Goal: Complete application form

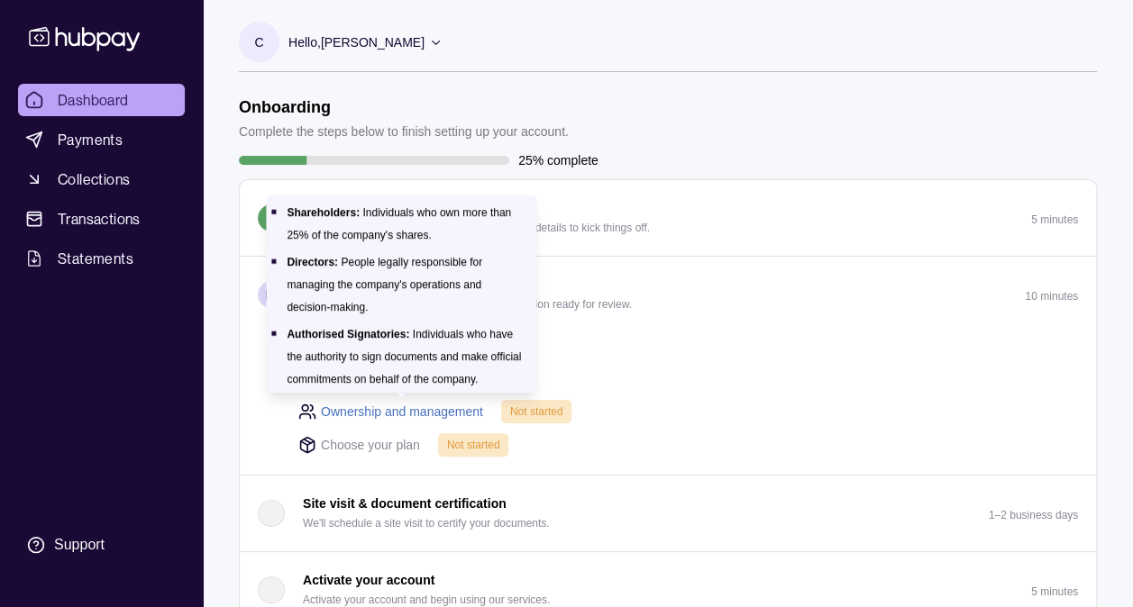
click at [406, 409] on link "Ownership and management" at bounding box center [402, 412] width 162 height 20
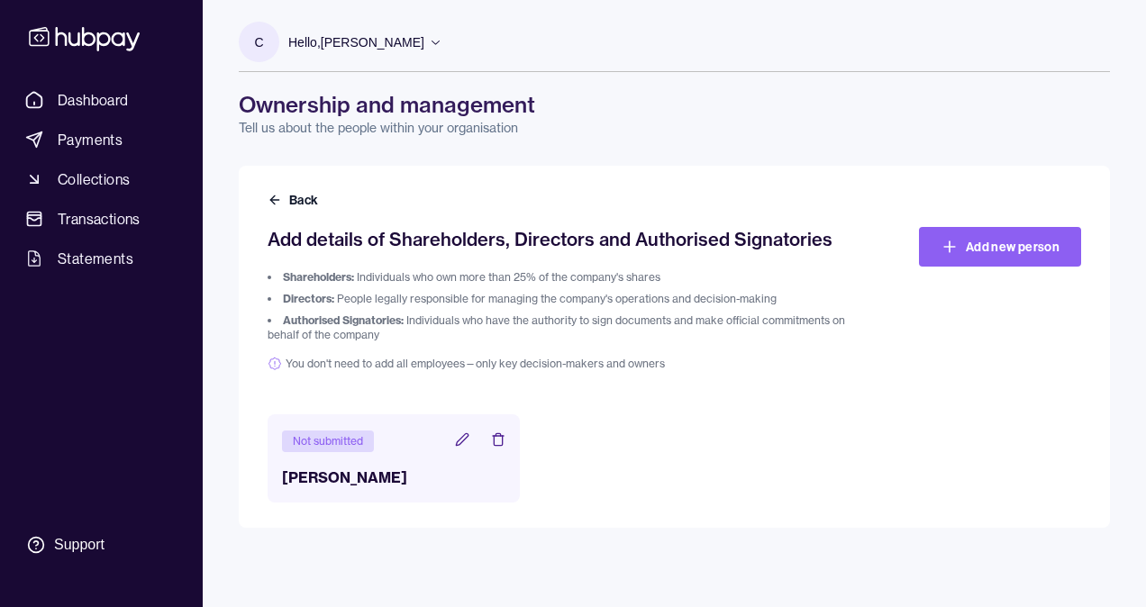
click at [405, 441] on header "Not submitted" at bounding box center [393, 440] width 223 height 23
click at [458, 441] on icon at bounding box center [462, 440] width 14 height 14
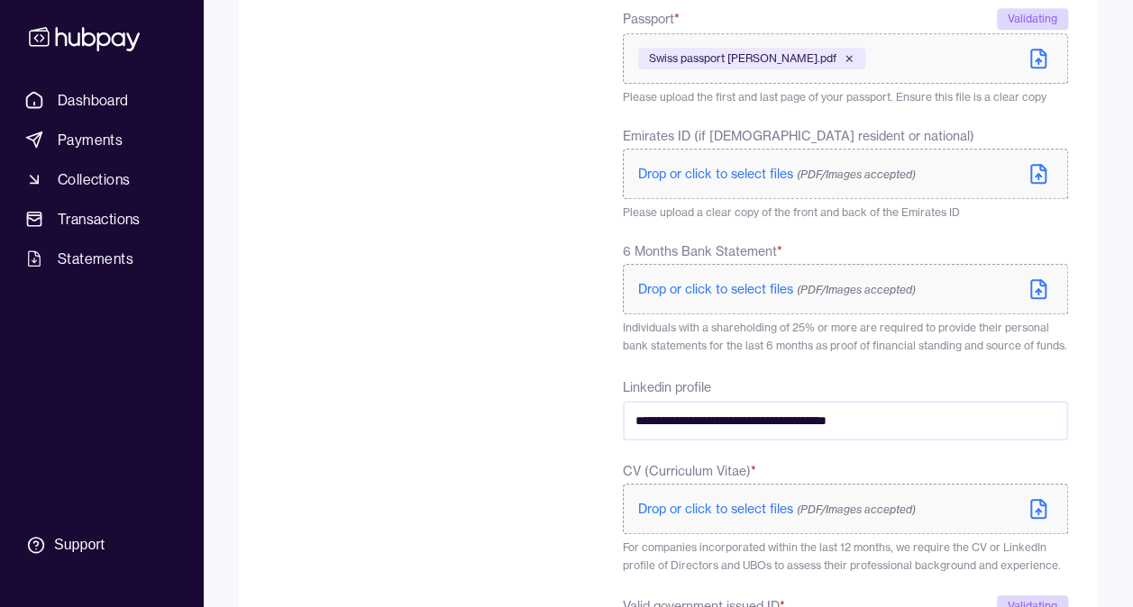
scroll to position [541, 0]
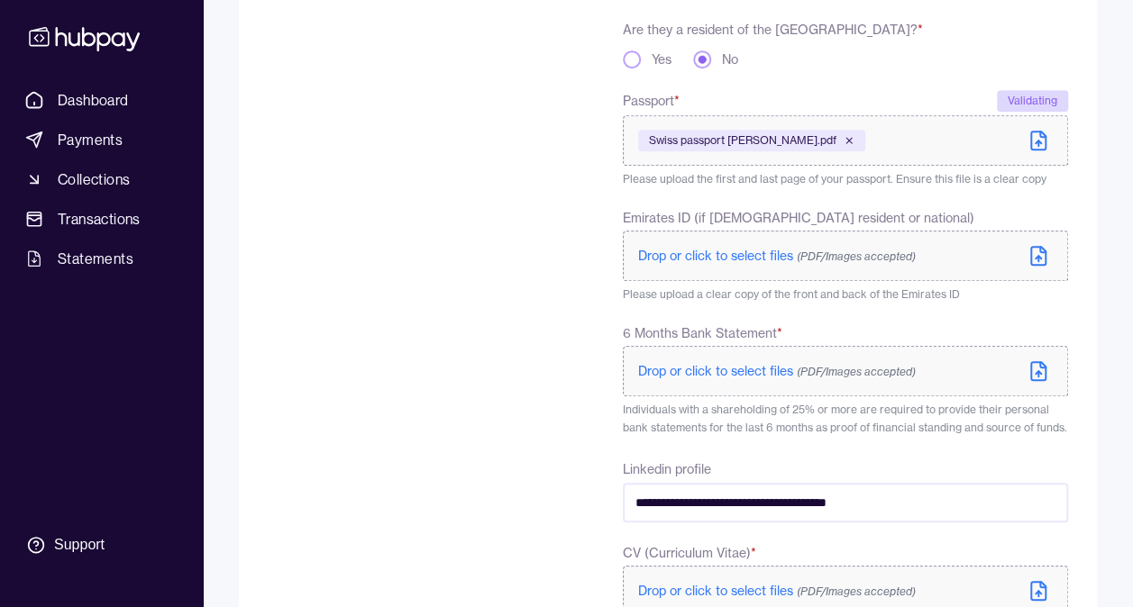
click at [734, 370] on span "Drop or click to select files (PDF/Images accepted)" at bounding box center [777, 371] width 278 height 16
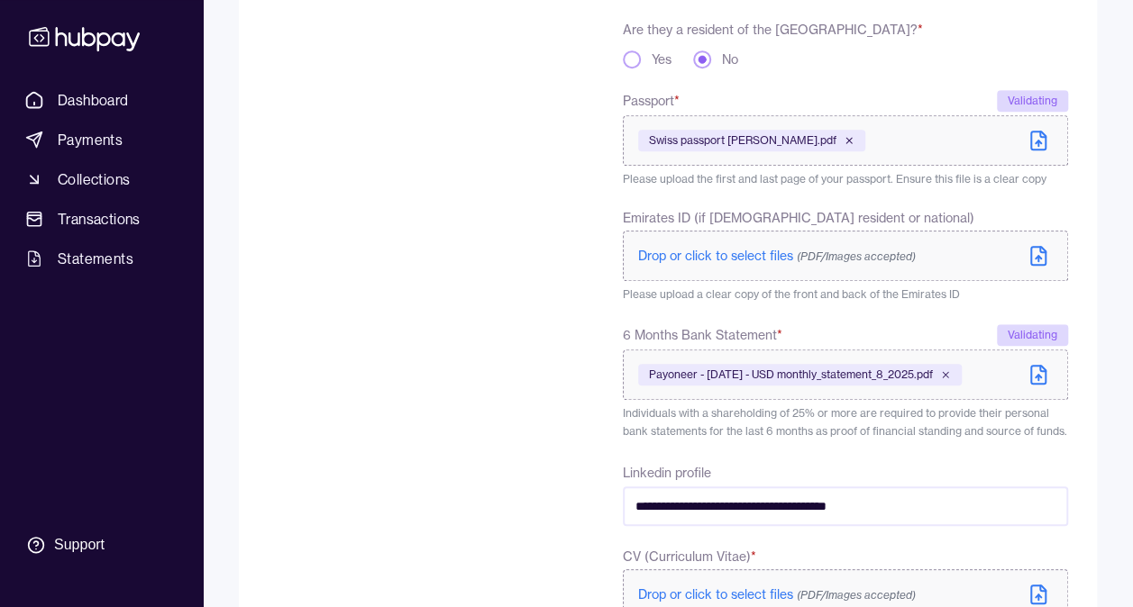
click at [1036, 375] on icon at bounding box center [1038, 375] width 22 height 22
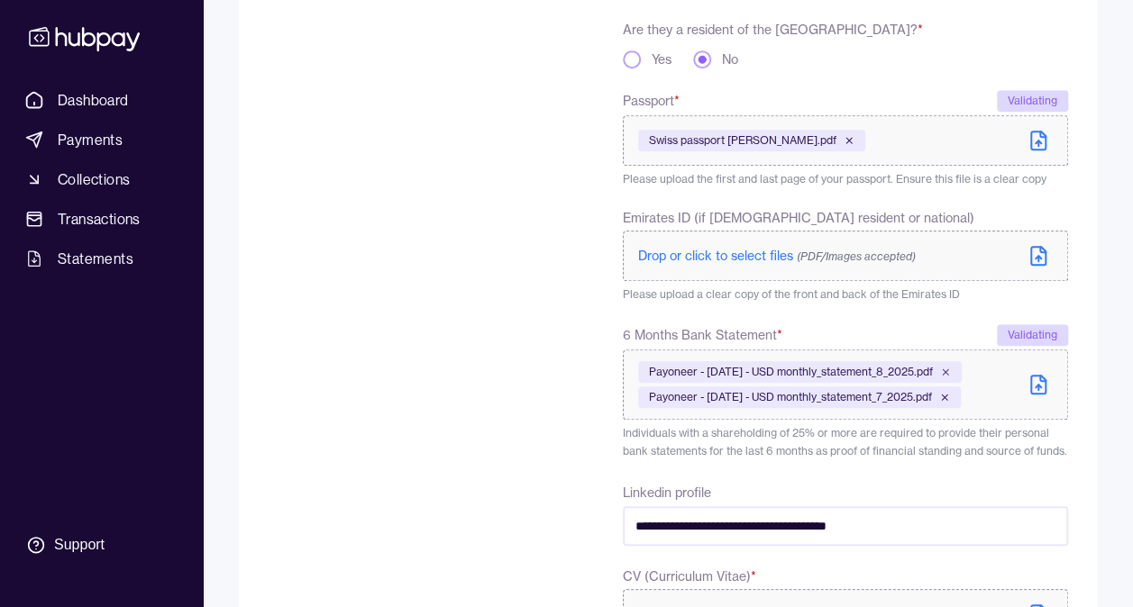
click at [1037, 385] on icon at bounding box center [1037, 386] width 5 height 3
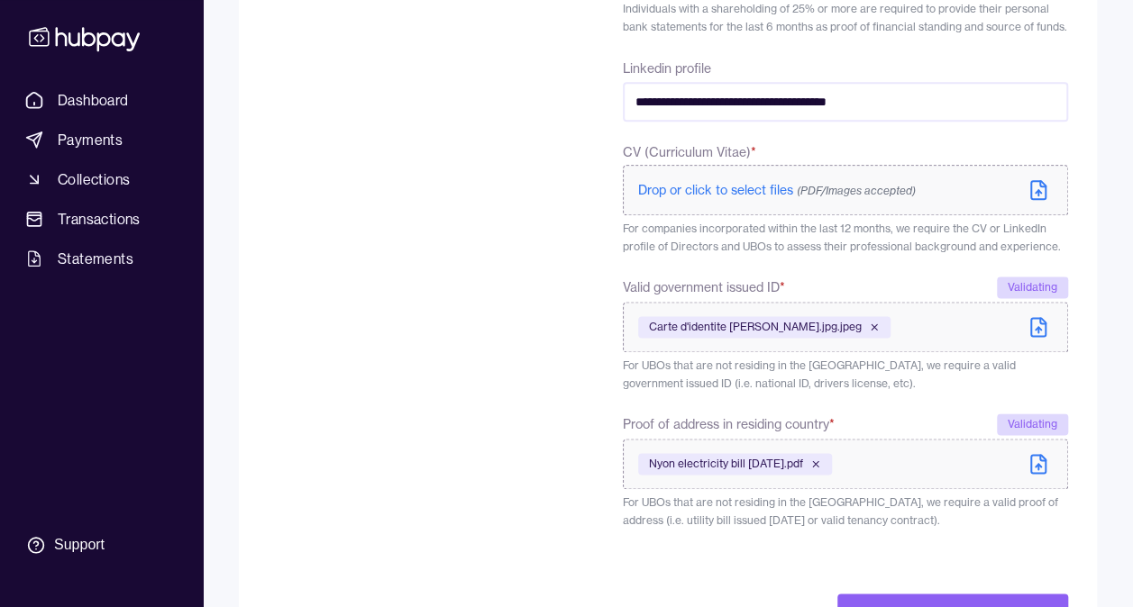
scroll to position [1063, 0]
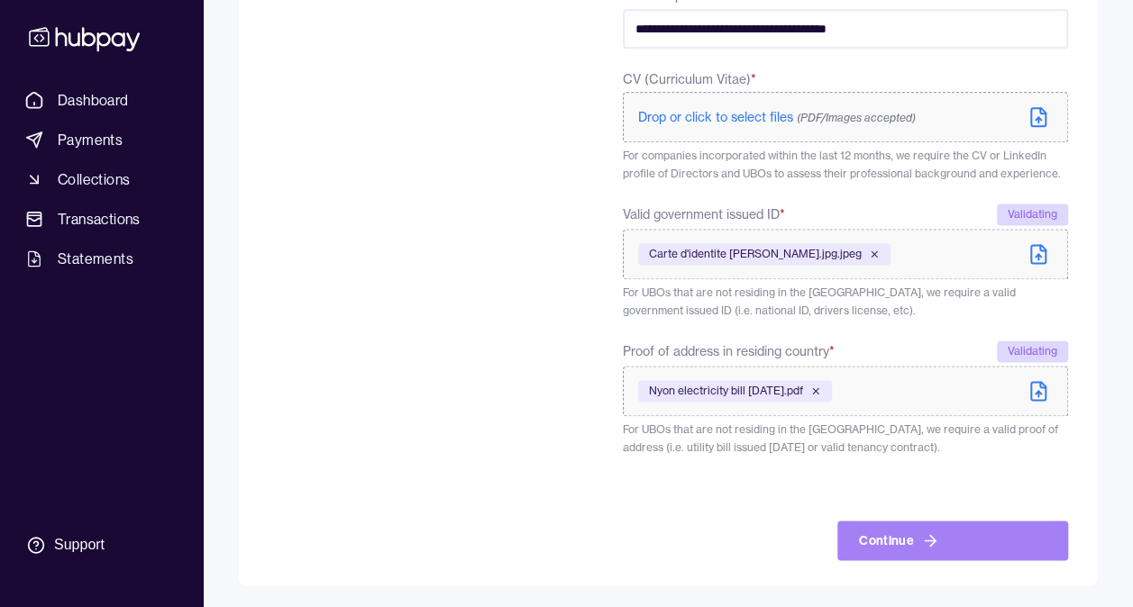
click at [881, 537] on button "Continue" at bounding box center [952, 541] width 231 height 40
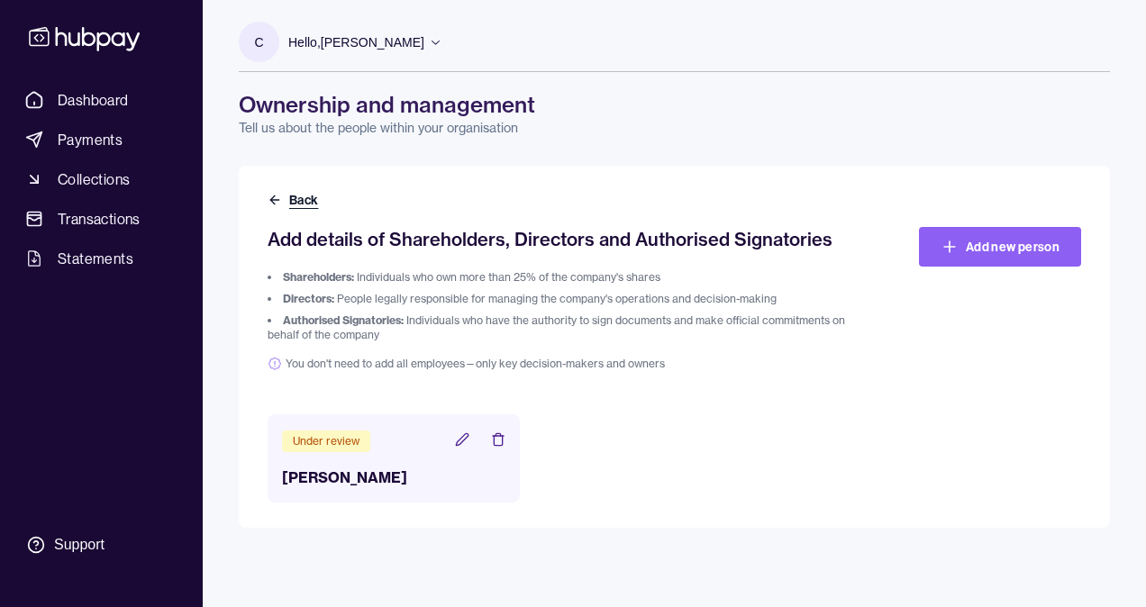
click at [306, 196] on button "Back" at bounding box center [295, 200] width 54 height 18
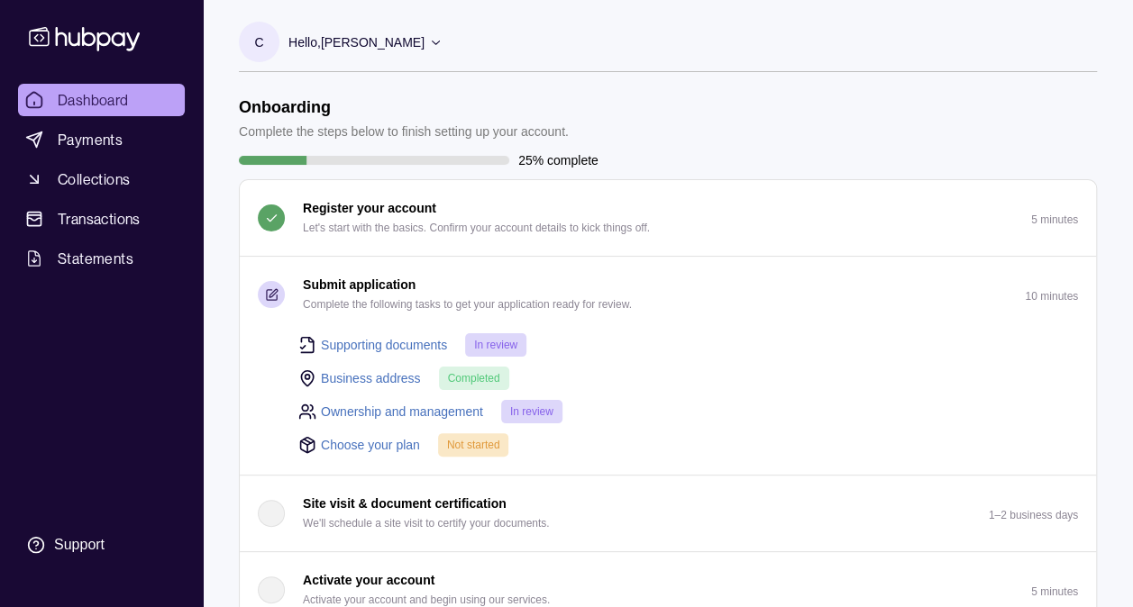
click at [393, 445] on link "Choose your plan" at bounding box center [370, 445] width 99 height 20
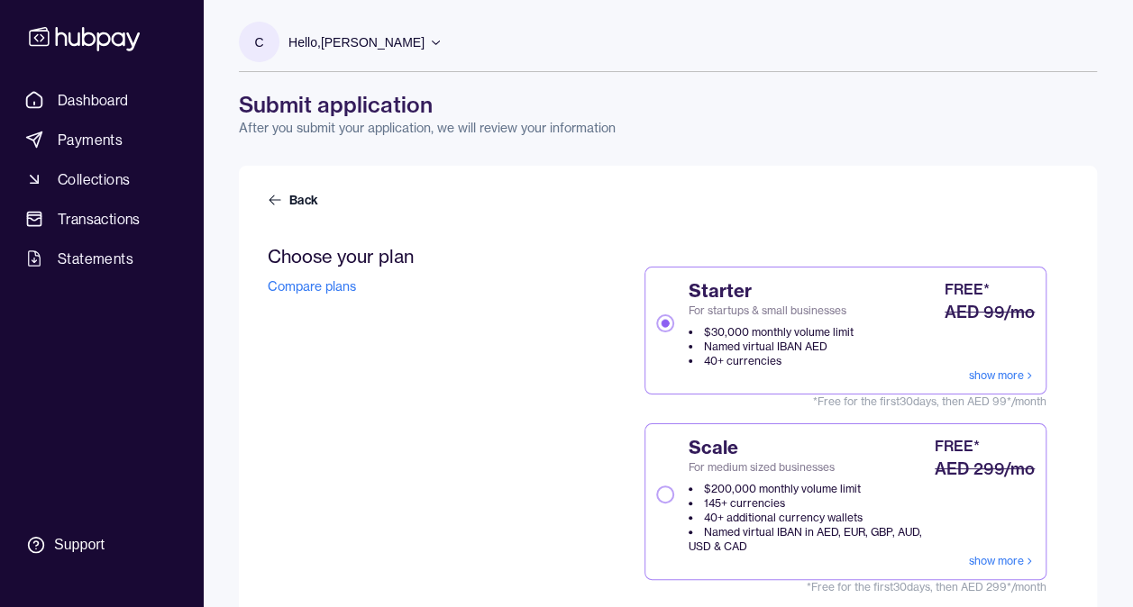
click at [334, 279] on link "Compare plans" at bounding box center [312, 286] width 88 height 16
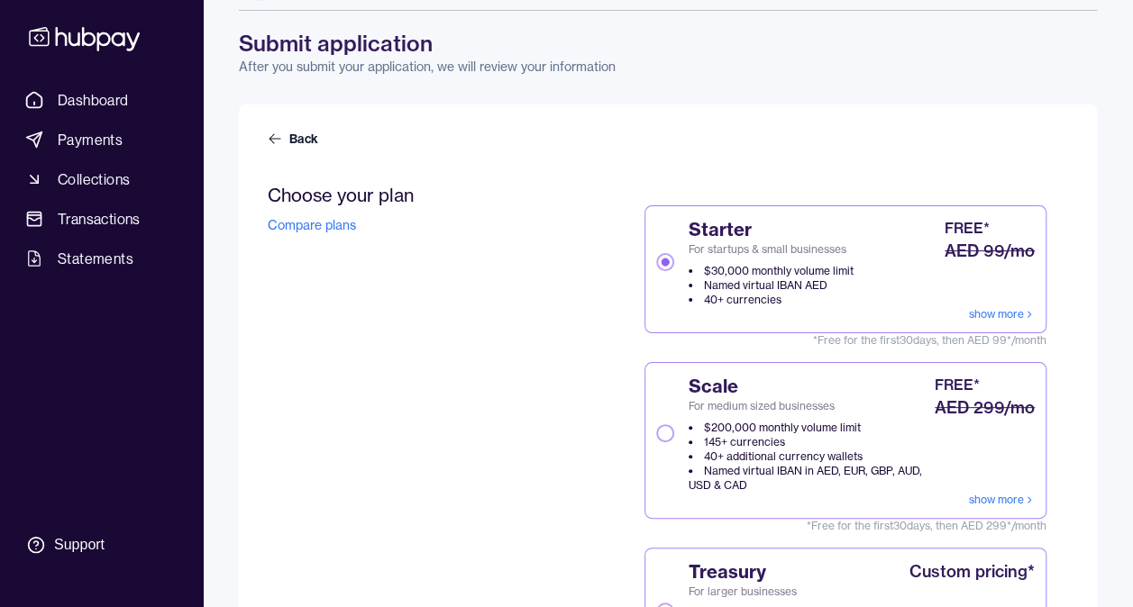
scroll to position [90, 0]
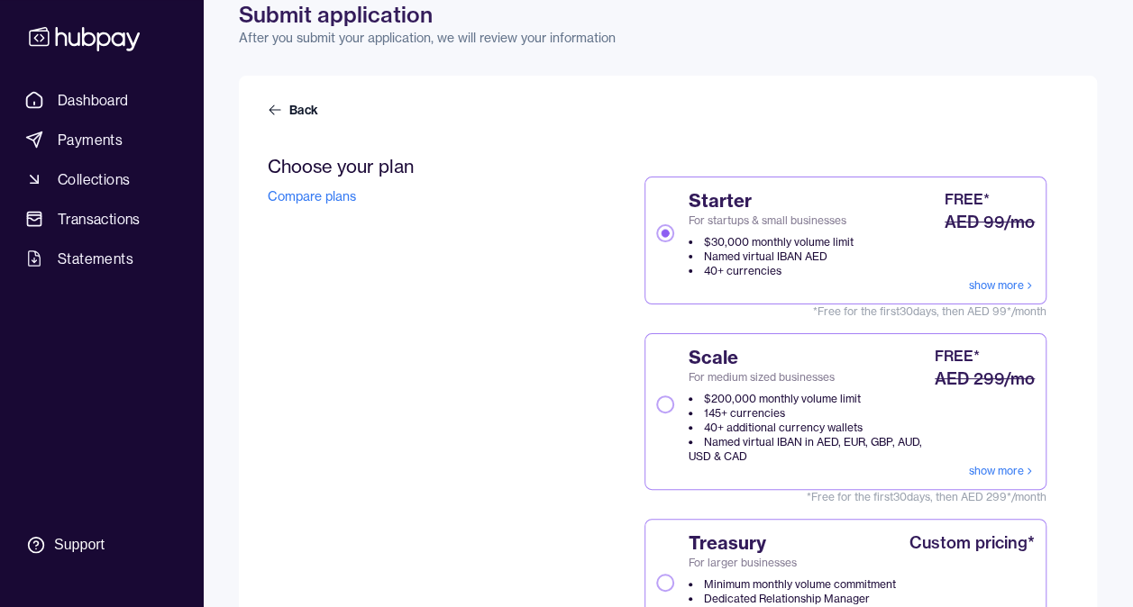
click at [1002, 283] on link "show more" at bounding box center [1002, 285] width 66 height 14
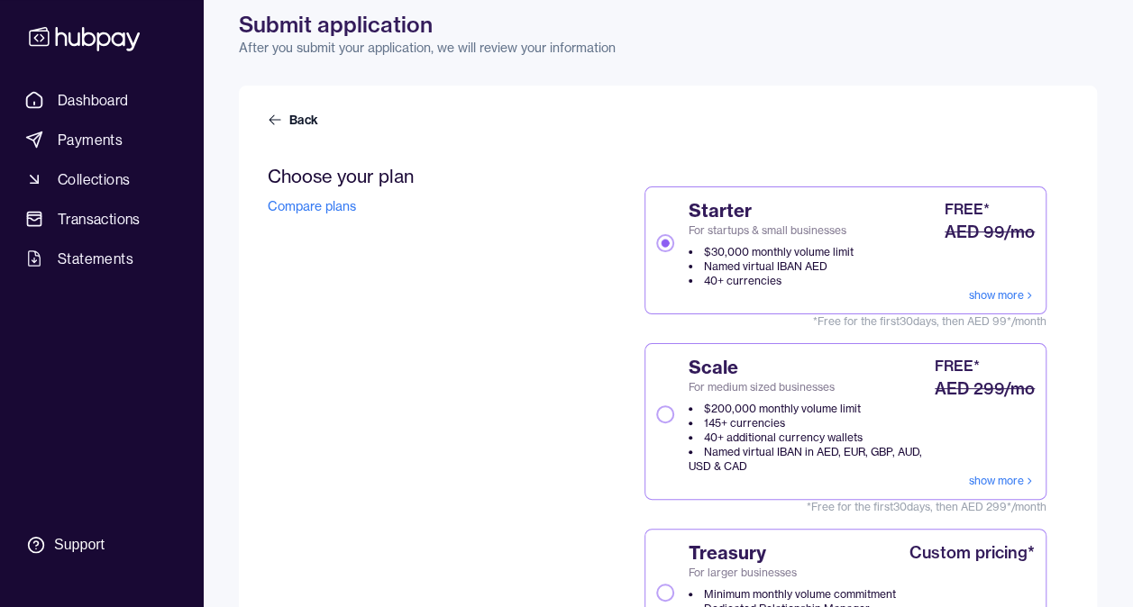
scroll to position [0, 0]
